Goal: Task Accomplishment & Management: Use online tool/utility

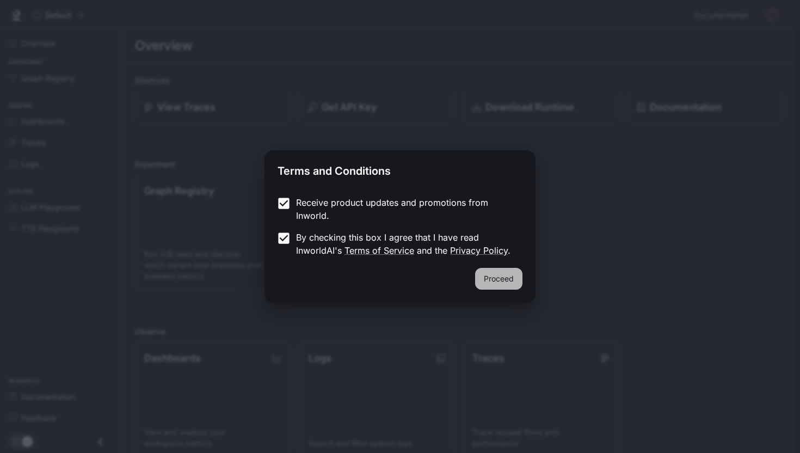
click at [483, 275] on button "Proceed" at bounding box center [498, 279] width 47 height 22
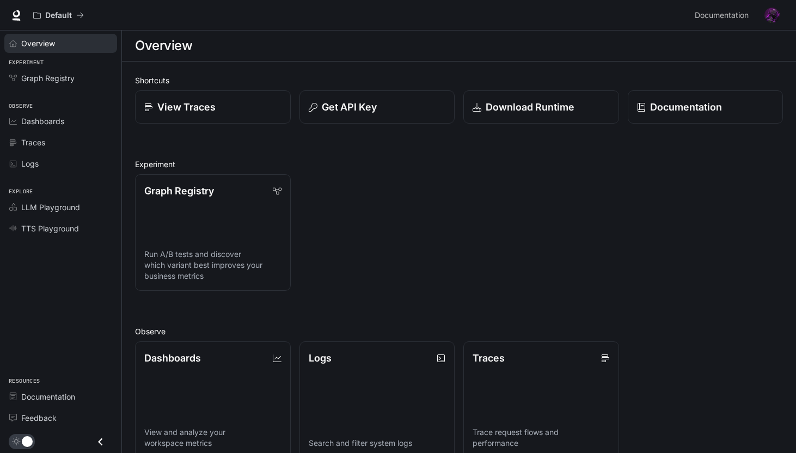
click at [79, 39] on div "Overview" at bounding box center [66, 43] width 91 height 11
click at [187, 358] on p "Dashboards" at bounding box center [172, 357] width 57 height 15
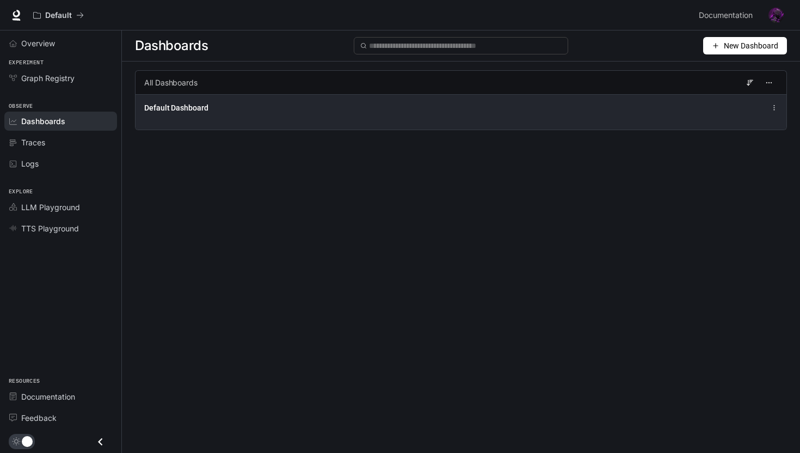
click at [180, 115] on div "Default Dashboard" at bounding box center [461, 111] width 651 height 35
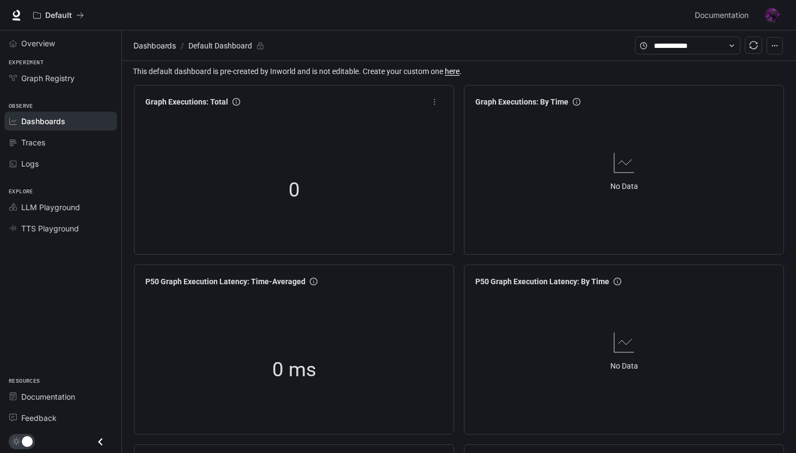
click at [207, 161] on div "0" at bounding box center [294, 189] width 306 height 139
click at [51, 403] on link "Documentation" at bounding box center [60, 396] width 113 height 19
click at [201, 145] on div "0" at bounding box center [294, 189] width 306 height 139
click at [53, 45] on span "Overview" at bounding box center [38, 43] width 34 height 11
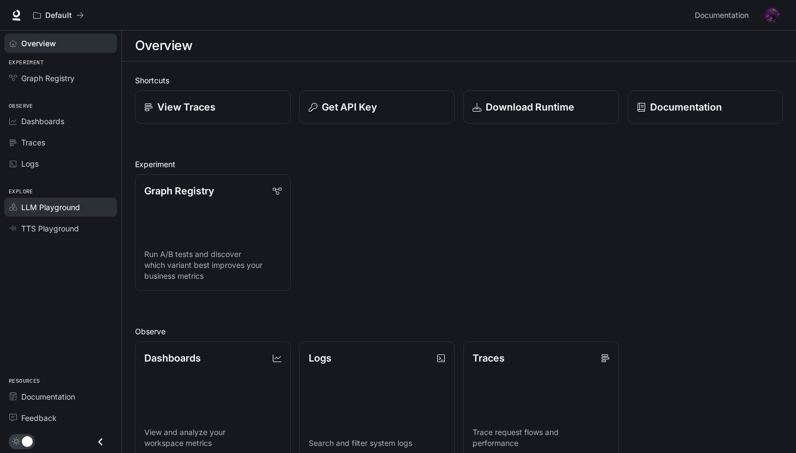
click at [89, 210] on div "LLM Playground" at bounding box center [66, 206] width 91 height 11
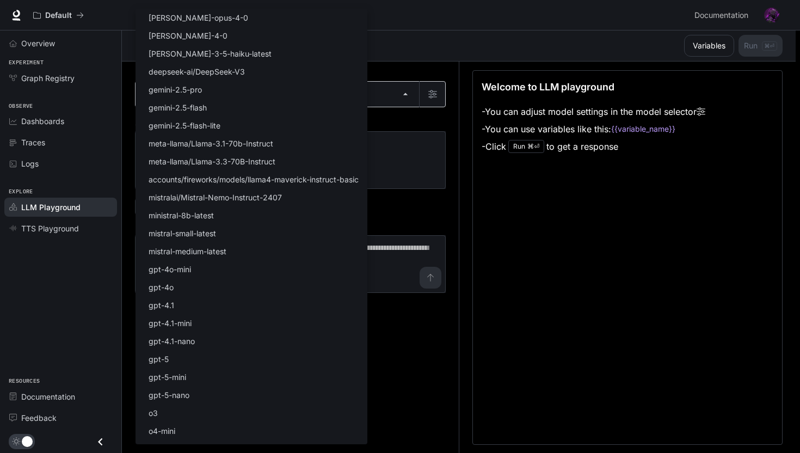
click at [156, 96] on body "Skip to main content Default Documentation Documentation Portal Overview Experi…" at bounding box center [400, 227] width 800 height 454
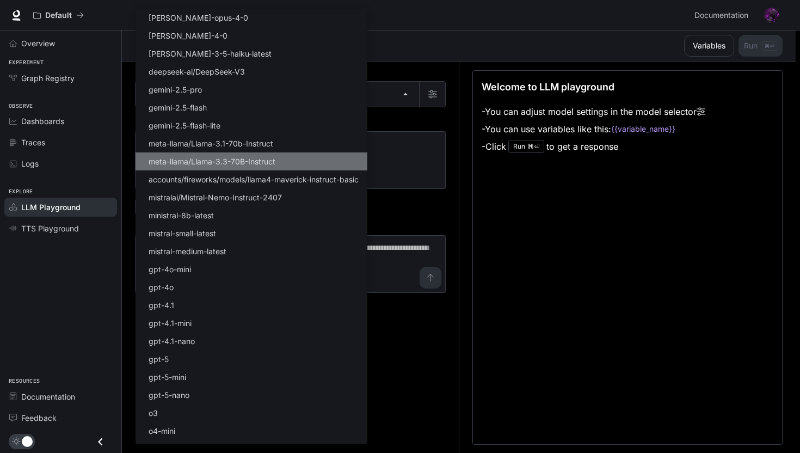
click at [367, 168] on li "meta-llama/Llama-3.3-70B-Instruct" at bounding box center [252, 161] width 232 height 18
type input "**********"
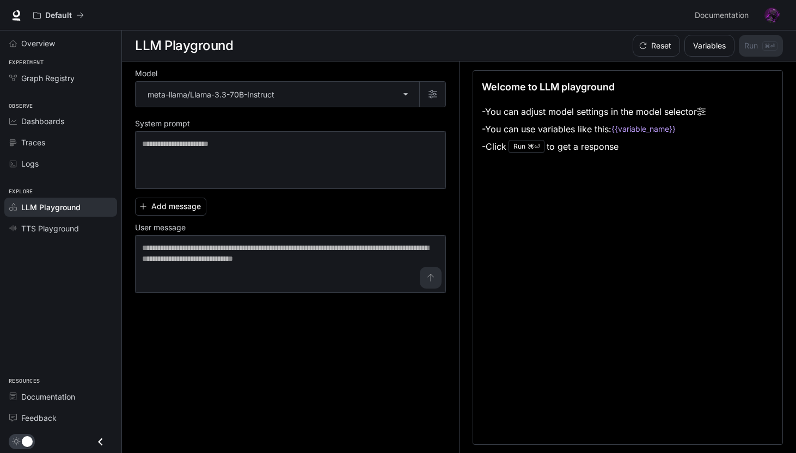
click at [772, 21] on img "button" at bounding box center [771, 15] width 15 height 15
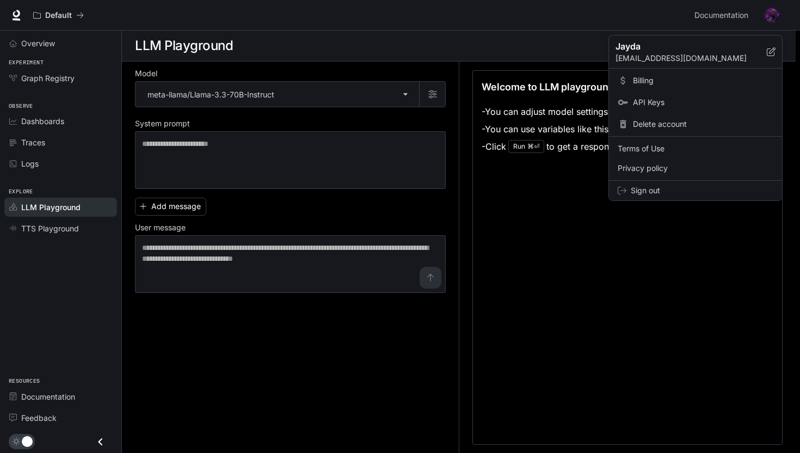
click at [667, 189] on span "Sign out" at bounding box center [702, 190] width 143 height 11
